Goal: Task Accomplishment & Management: Manage account settings

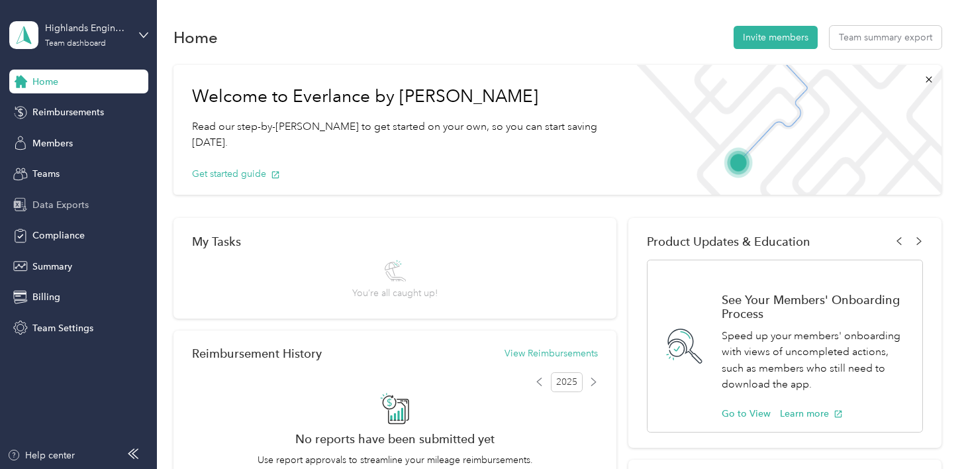
click at [45, 205] on span "Data Exports" at bounding box center [60, 205] width 56 height 14
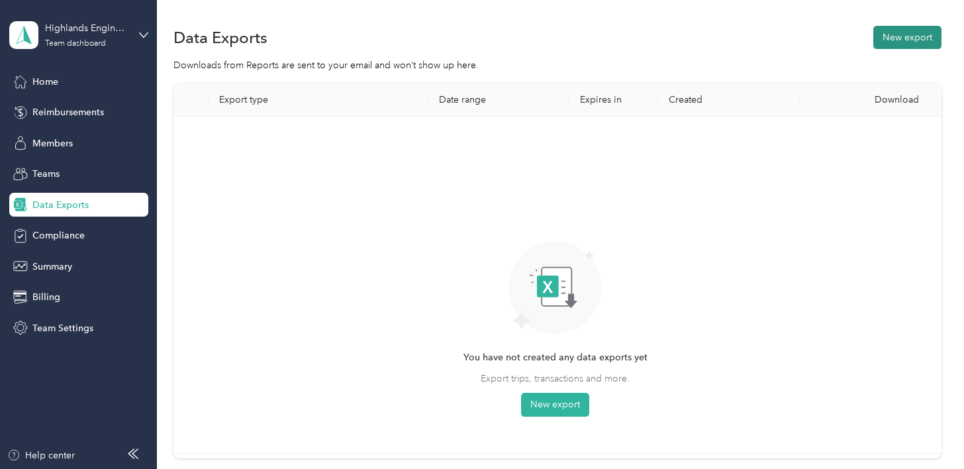
click at [913, 38] on button "New export" at bounding box center [907, 37] width 68 height 23
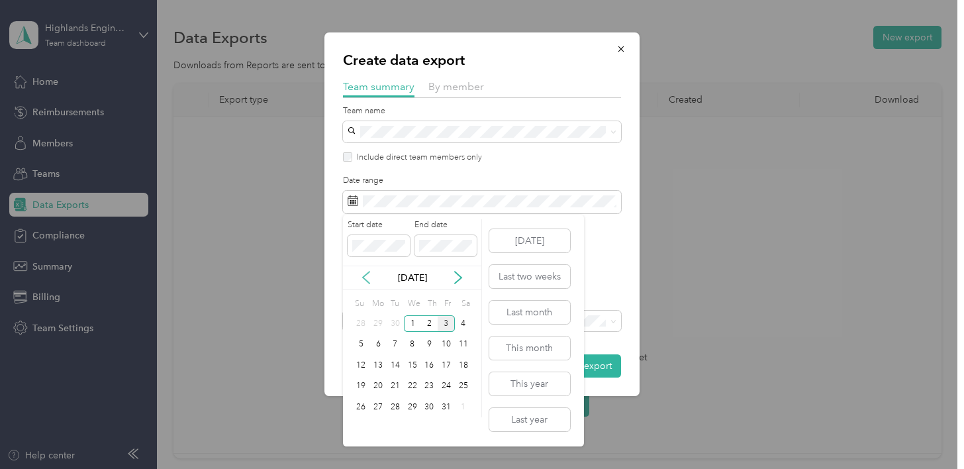
click at [371, 279] on icon at bounding box center [366, 277] width 13 height 13
click at [364, 362] on div "14" at bounding box center [361, 365] width 17 height 17
click at [458, 383] on div "27" at bounding box center [463, 386] width 17 height 17
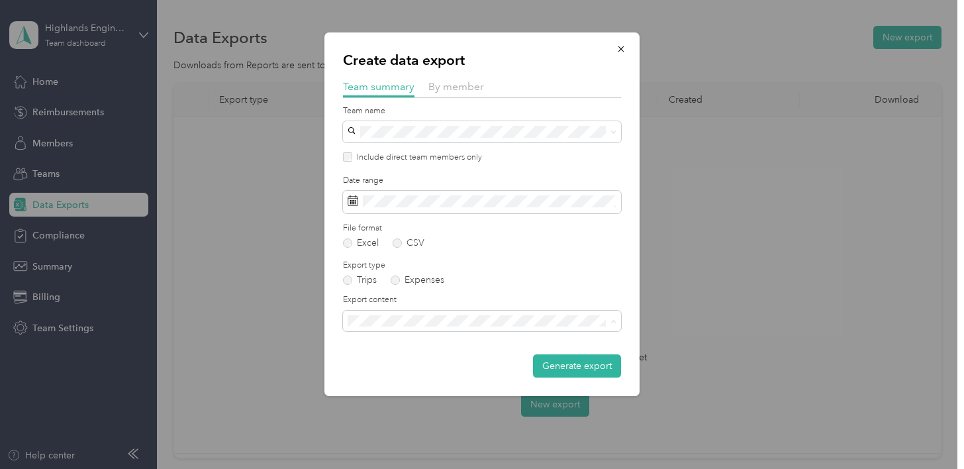
click at [432, 366] on span "Summary and full trips list" at bounding box center [405, 367] width 106 height 11
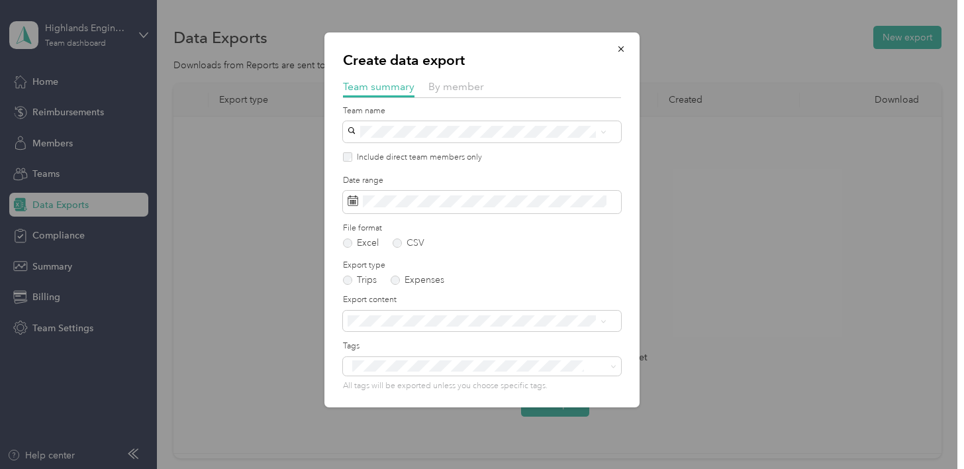
scroll to position [49, 0]
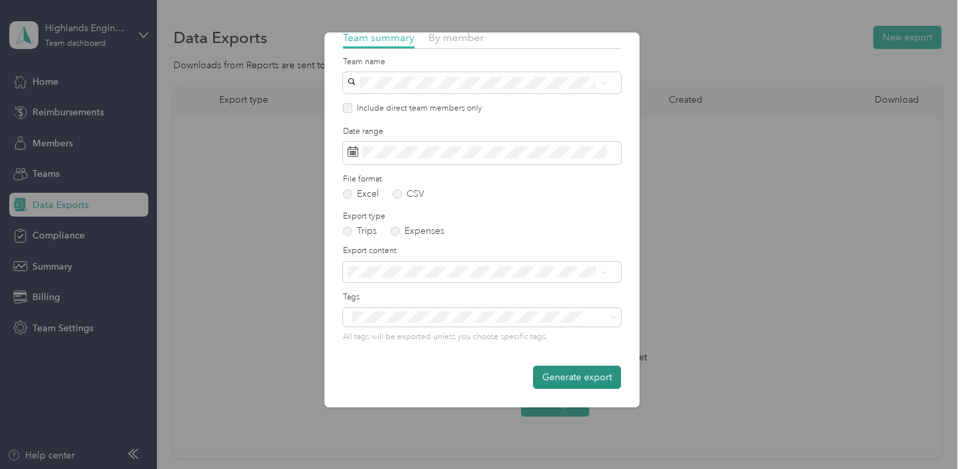
click at [559, 375] on button "Generate export" at bounding box center [577, 377] width 88 height 23
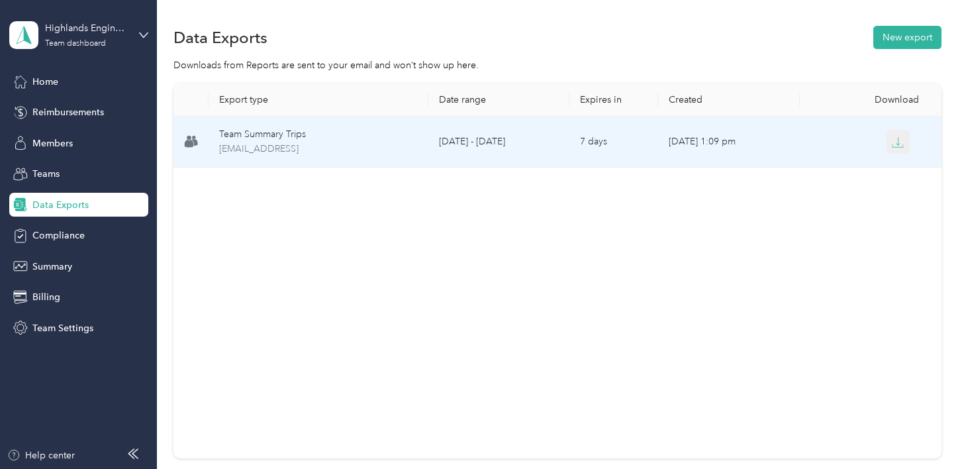
click at [900, 138] on icon "button" at bounding box center [898, 142] width 12 height 12
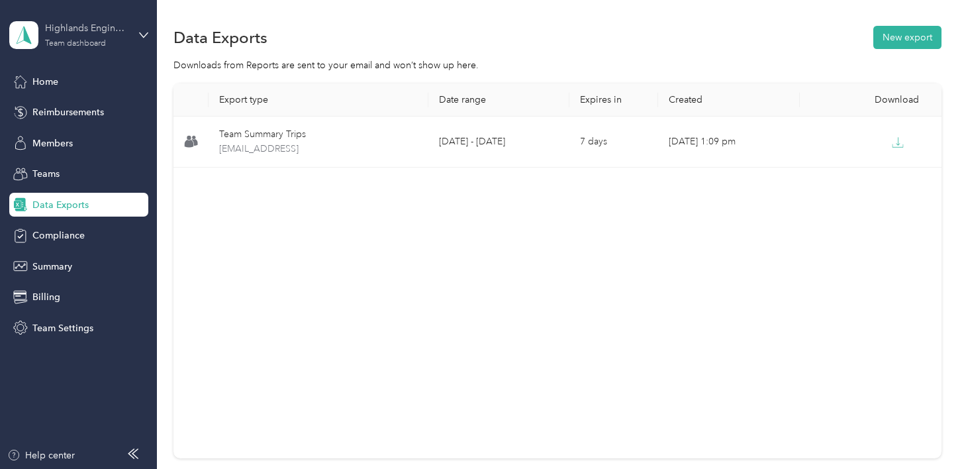
click at [84, 35] on div "Highlands Engineering & Surveying PLLC Team dashboard" at bounding box center [86, 34] width 83 height 26
click at [50, 171] on div "Log out" at bounding box center [46, 167] width 51 height 14
